Goal: Navigation & Orientation: Find specific page/section

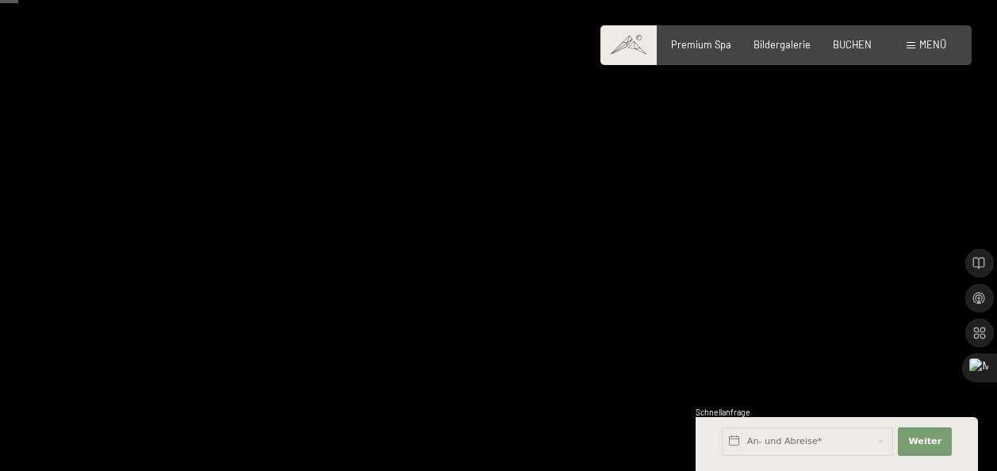
click at [932, 44] on span "Menü" at bounding box center [933, 44] width 27 height 13
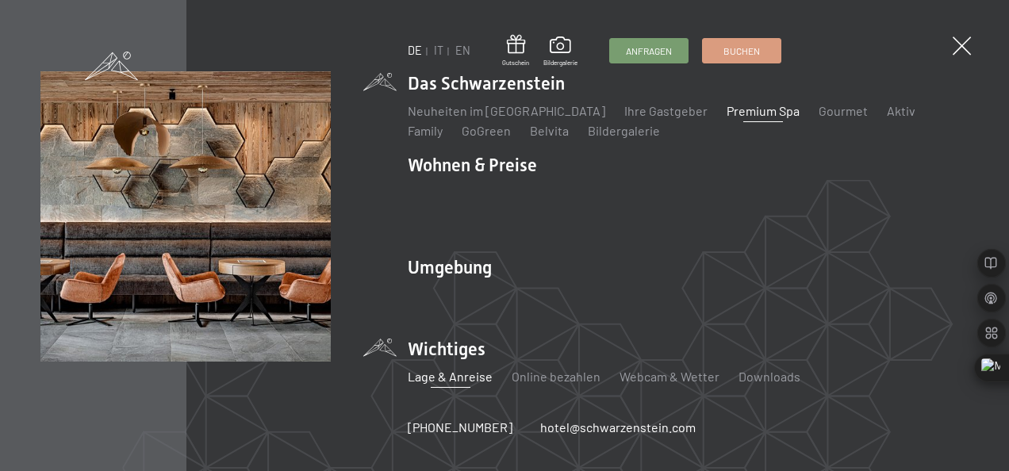
click at [469, 369] on link "Lage & Anreise" at bounding box center [450, 376] width 85 height 15
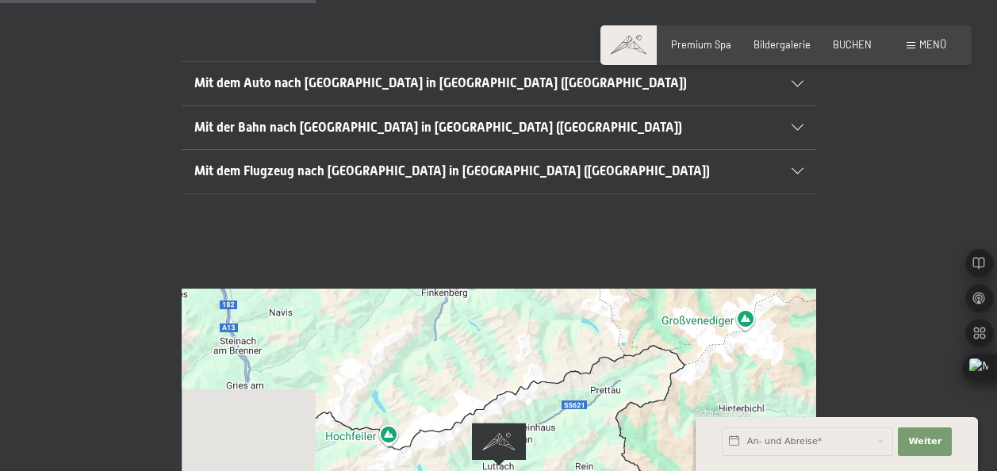
scroll to position [555, 0]
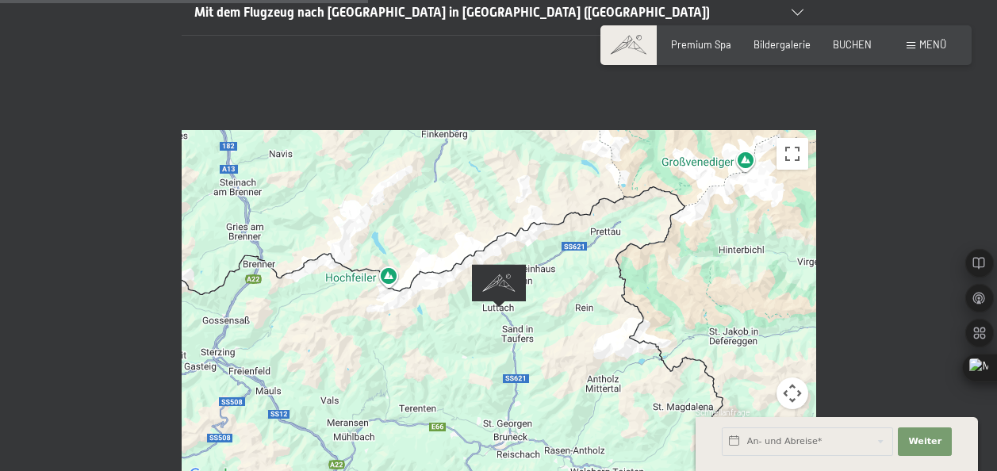
drag, startPoint x: 382, startPoint y: 292, endPoint x: 539, endPoint y: 273, distance: 157.5
click at [539, 273] on div at bounding box center [499, 307] width 635 height 355
